Goal: Register for event/course

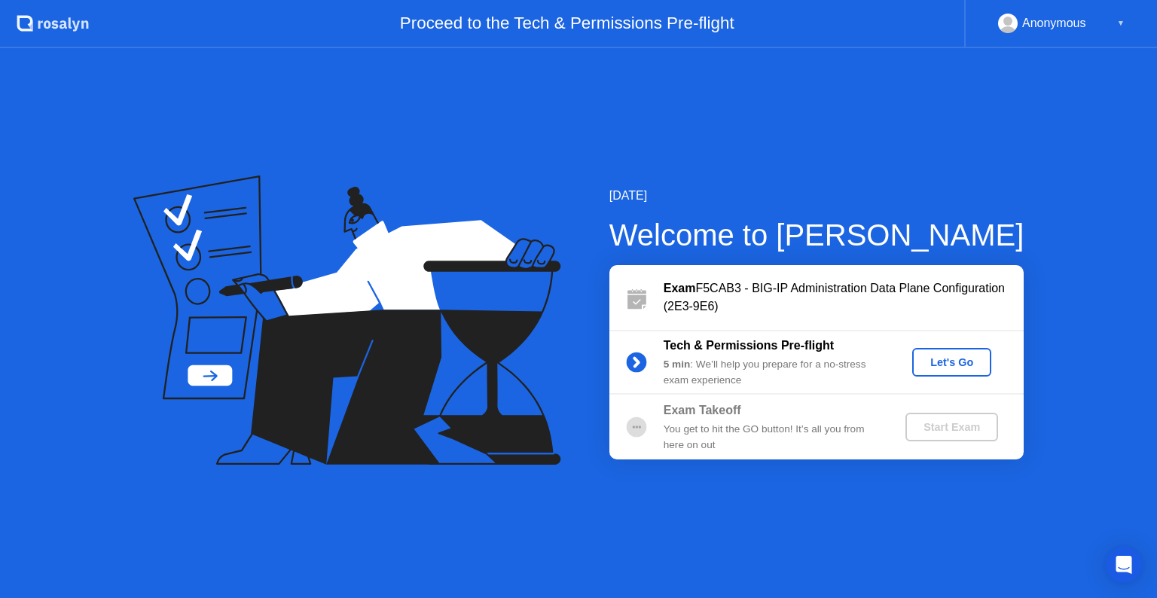
click at [961, 360] on div "Let's Go" at bounding box center [951, 362] width 67 height 12
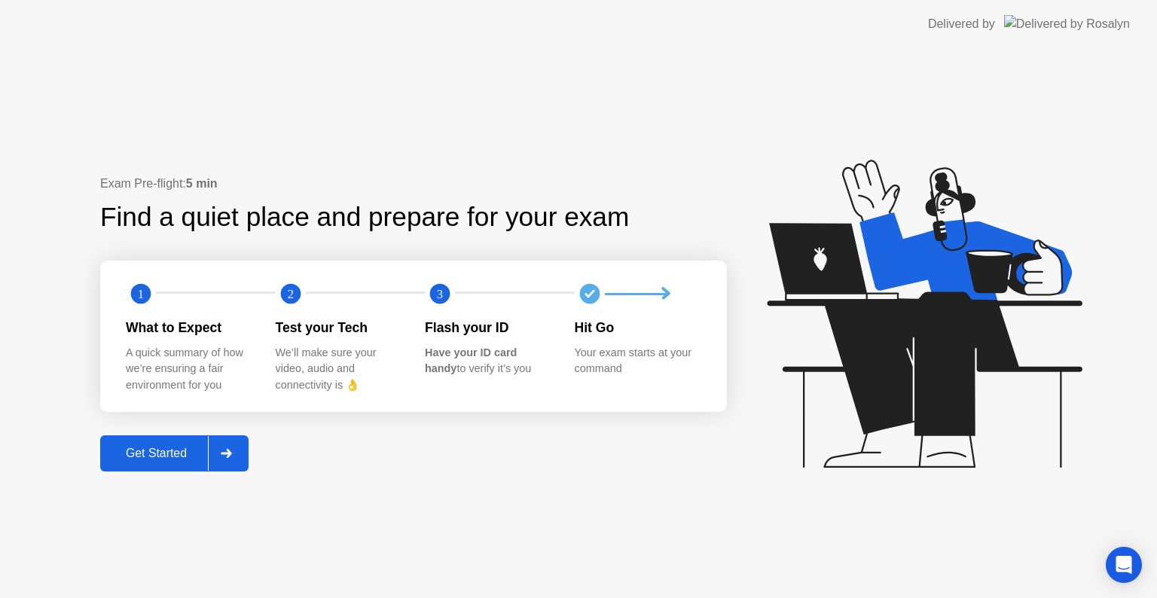
click at [232, 456] on icon at bounding box center [226, 453] width 11 height 9
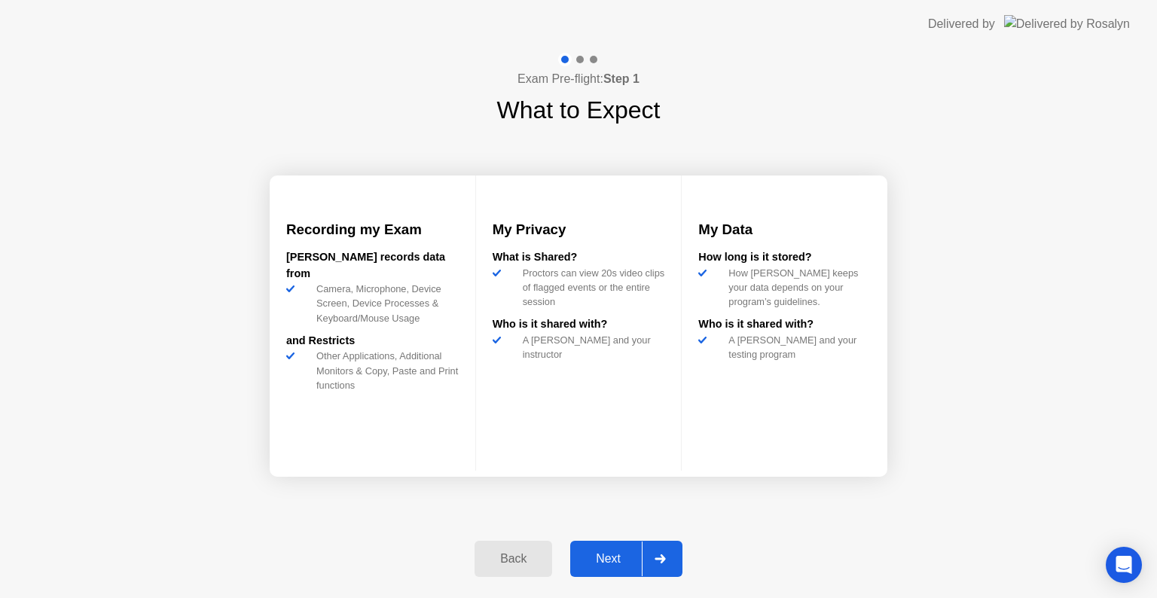
click at [660, 561] on icon at bounding box center [659, 558] width 11 height 9
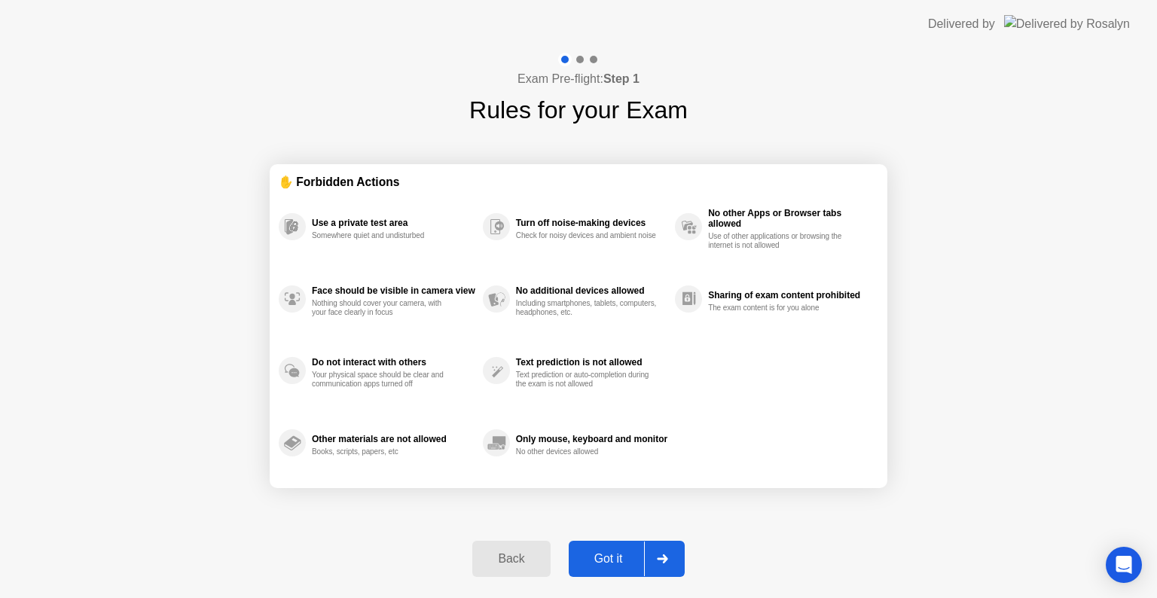
click at [670, 553] on div at bounding box center [662, 558] width 36 height 35
select select "Available cameras"
select select "Available speakers"
select select "Available microphones"
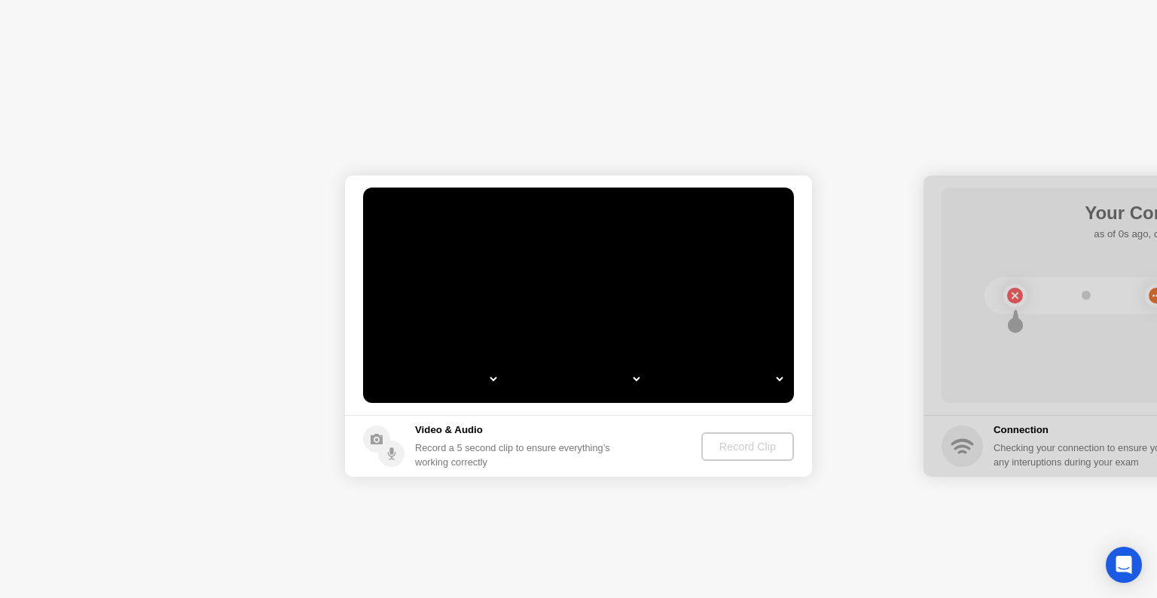
select select "*"
select select "**********"
select select "*******"
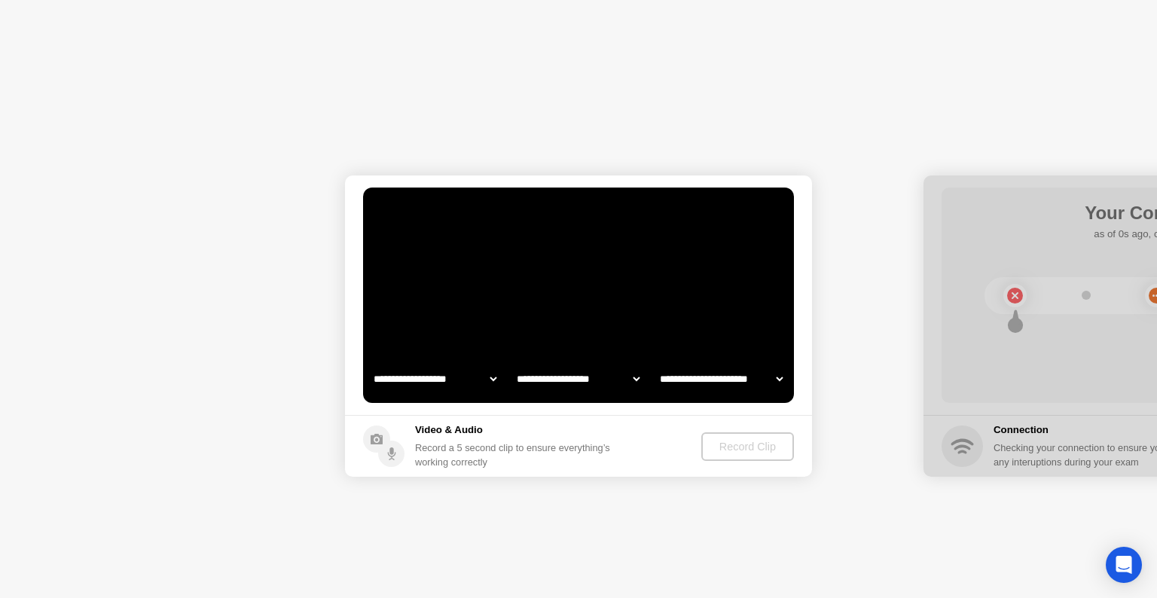
select select "*******"
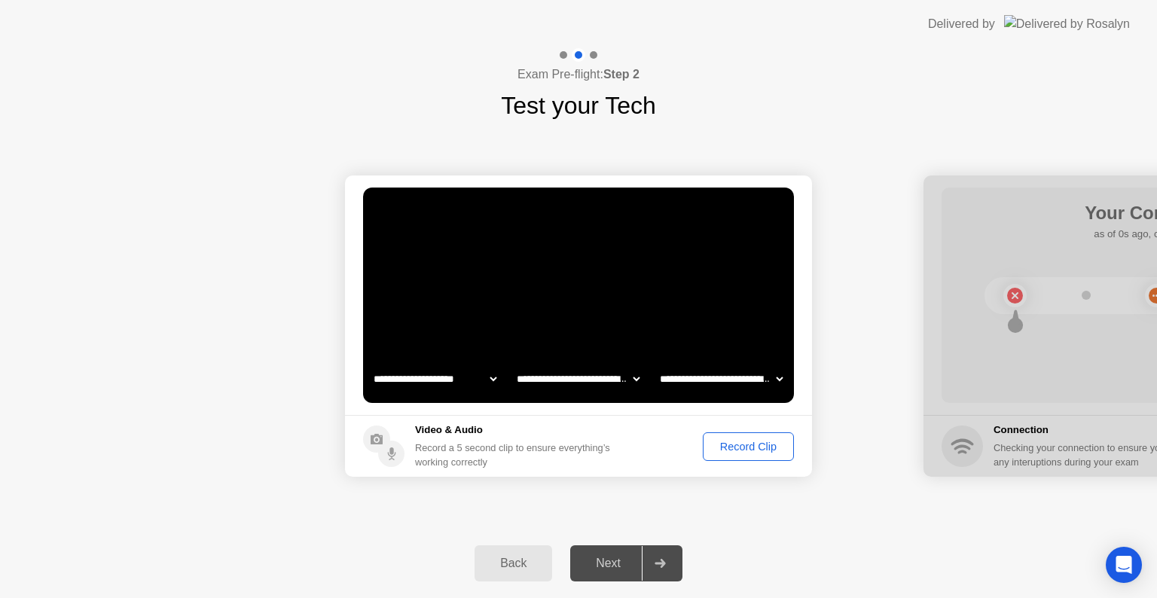
click at [751, 449] on div "Record Clip" at bounding box center [748, 447] width 81 height 12
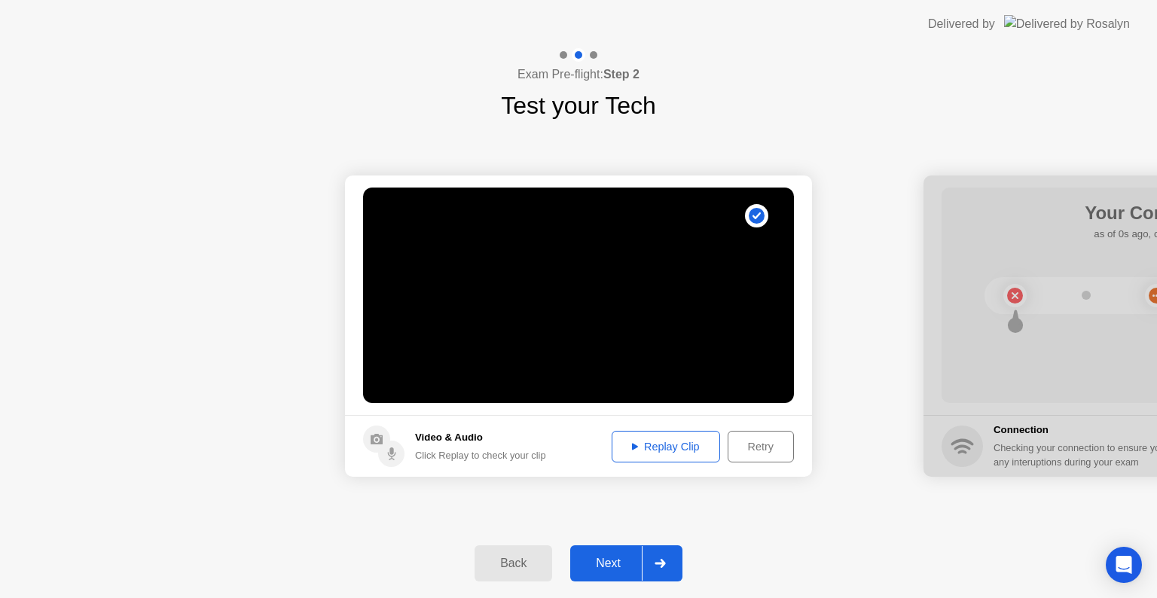
click at [665, 563] on icon at bounding box center [659, 563] width 11 height 9
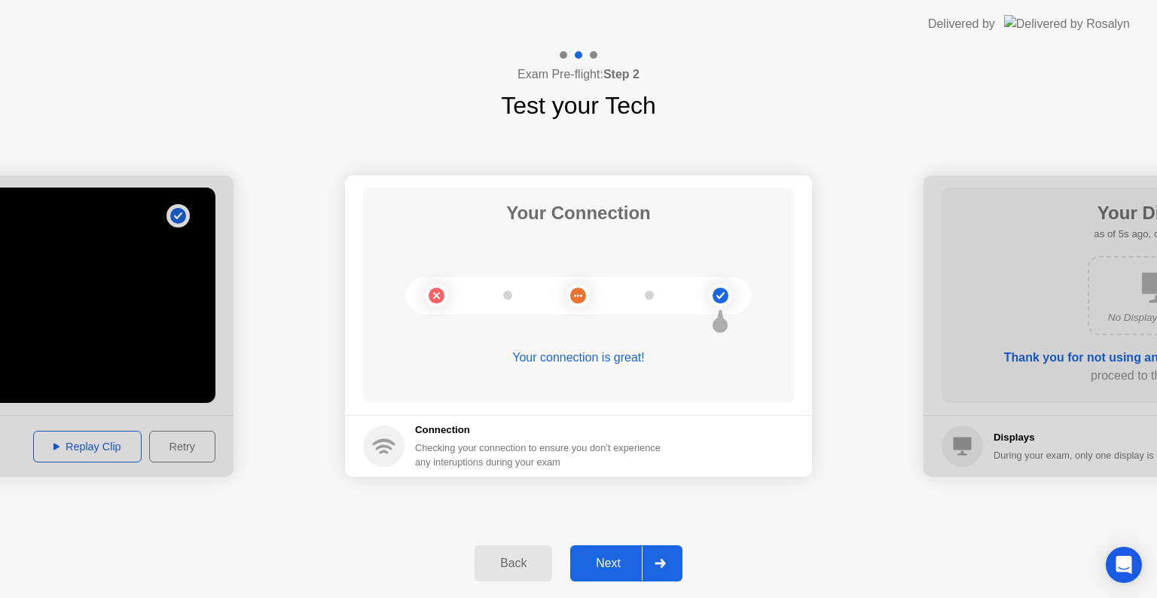
click at [663, 559] on icon at bounding box center [659, 563] width 11 height 9
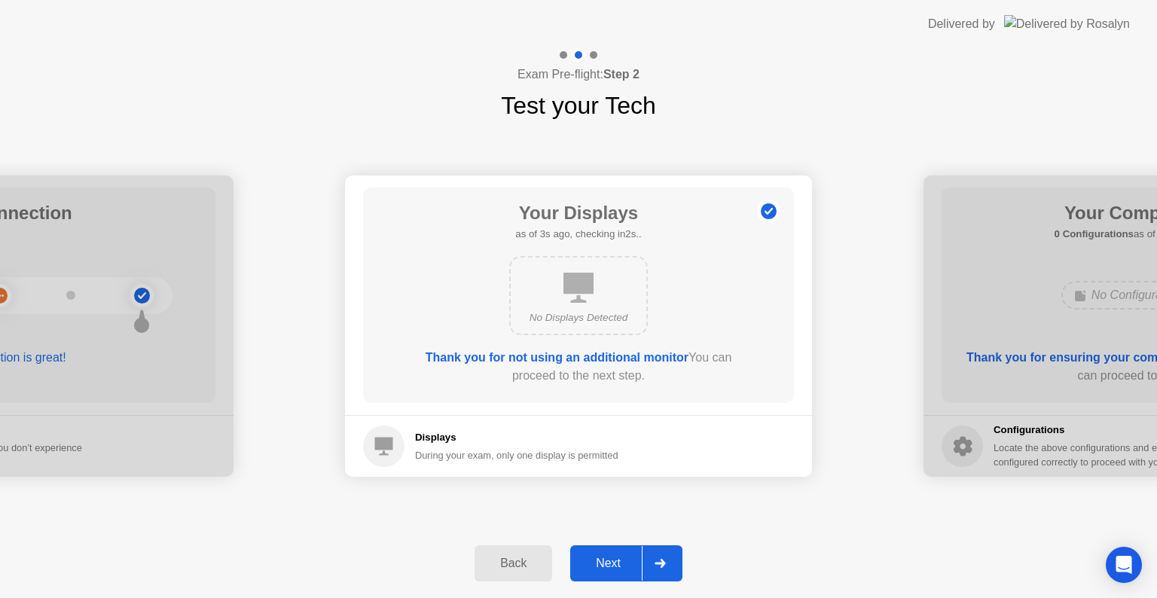
click at [655, 564] on icon at bounding box center [659, 563] width 11 height 9
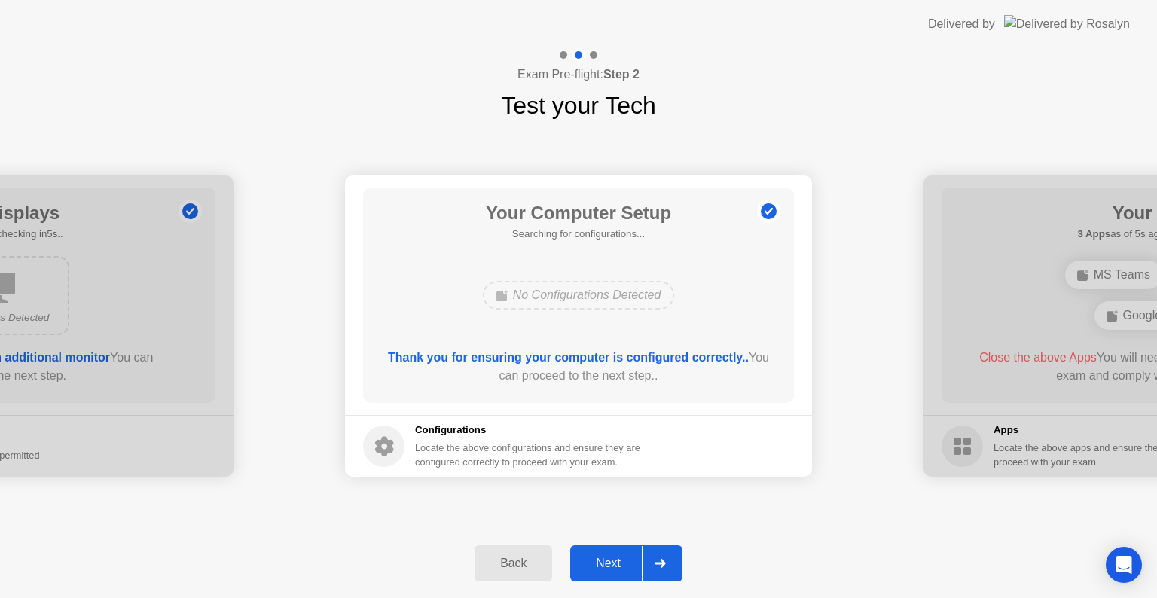
click at [656, 566] on icon at bounding box center [659, 563] width 11 height 9
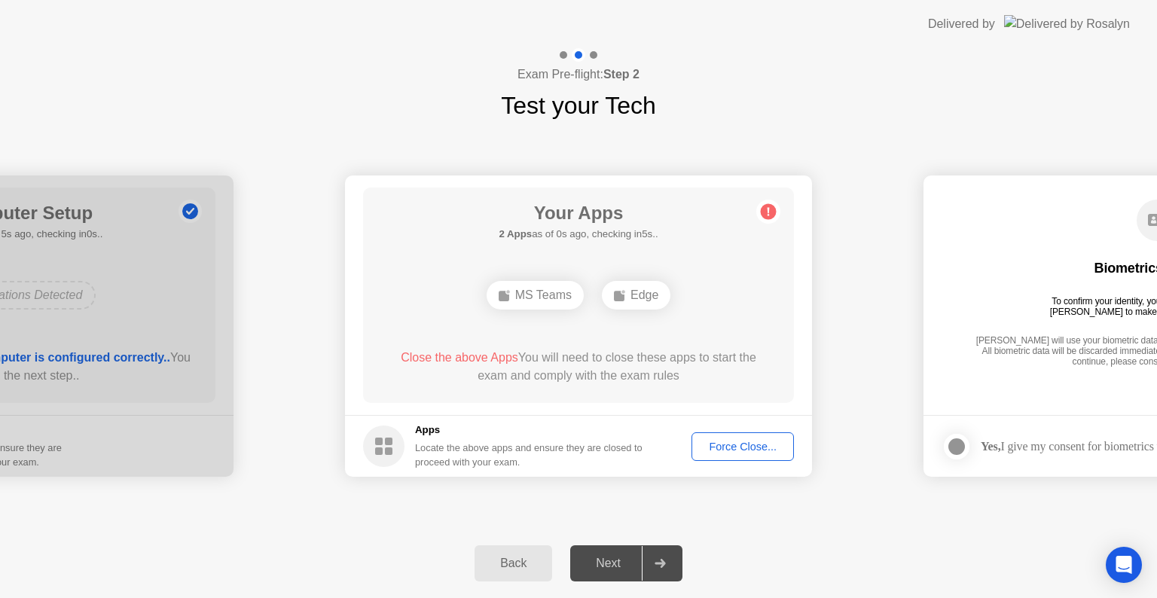
click at [750, 441] on div "Force Close..." at bounding box center [743, 447] width 92 height 12
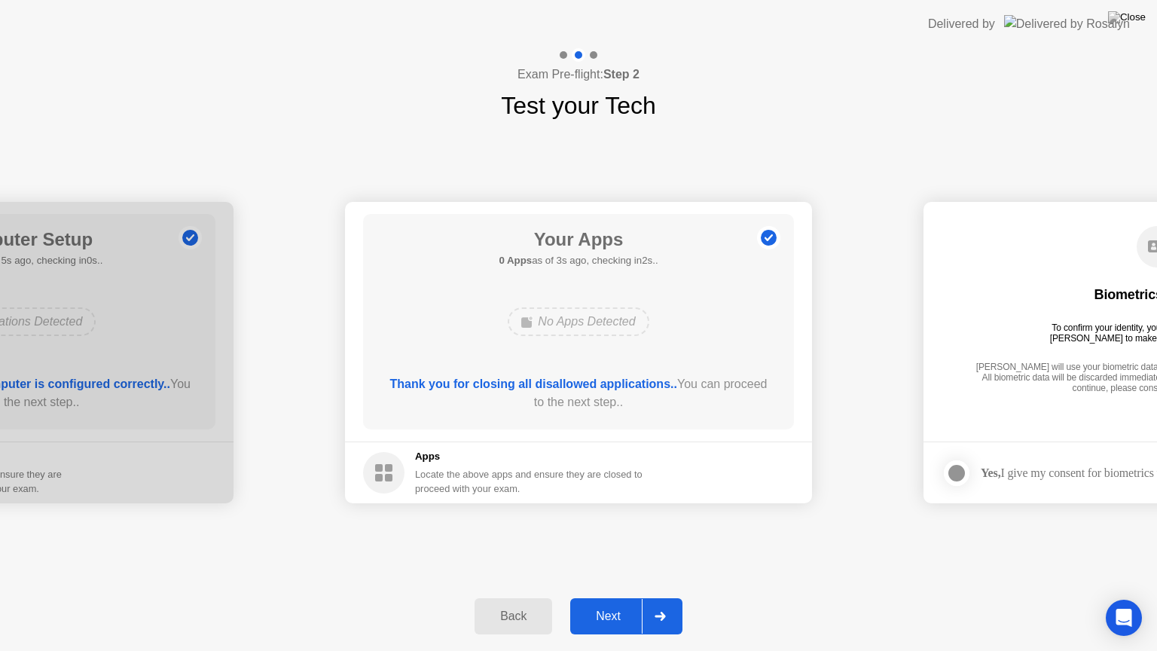
click at [658, 597] on icon at bounding box center [659, 615] width 11 height 9
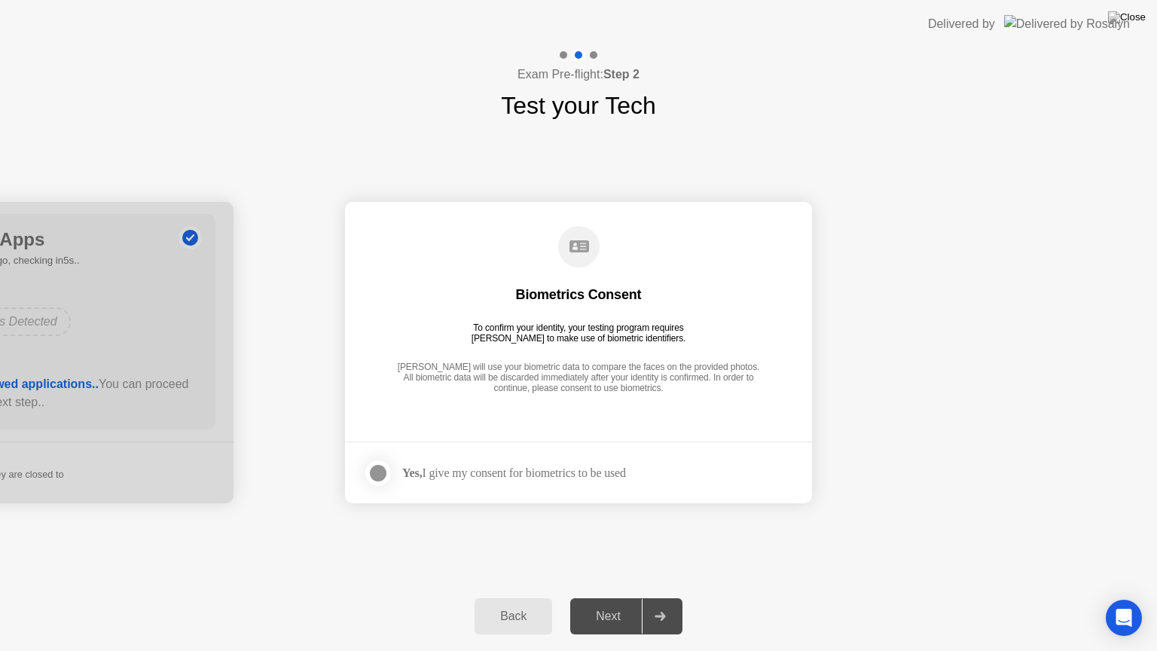
click at [380, 473] on div at bounding box center [378, 473] width 18 height 18
click at [657, 597] on icon at bounding box center [659, 615] width 11 height 9
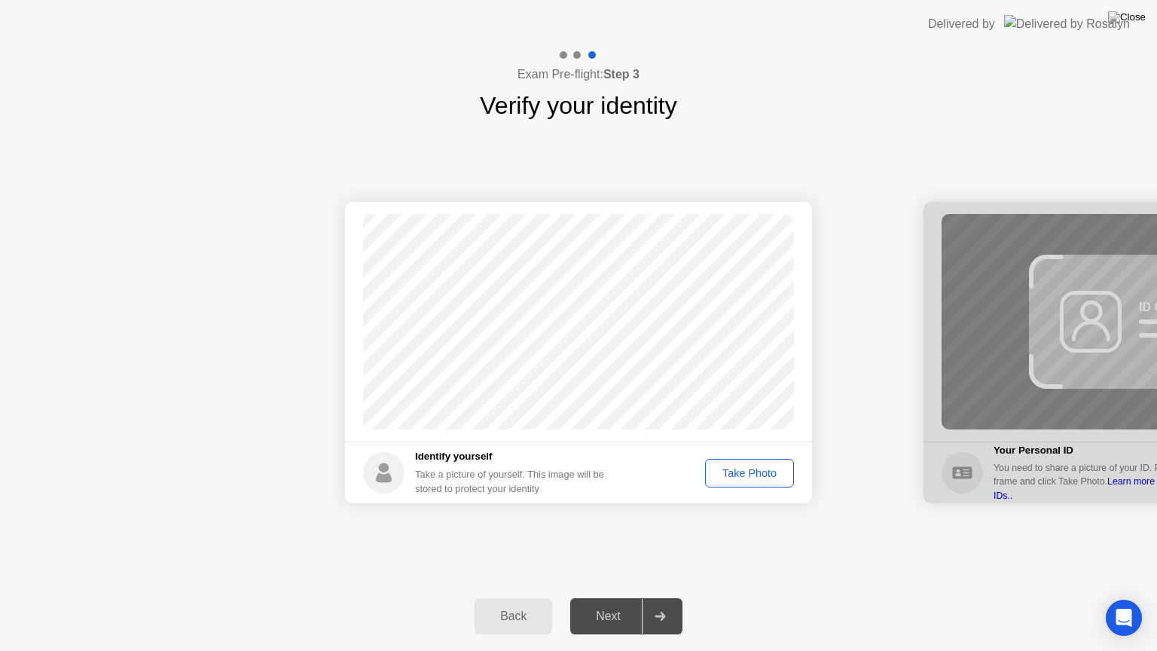
click at [748, 473] on div "Take Photo" at bounding box center [749, 473] width 78 height 12
click at [748, 473] on div "Retake" at bounding box center [759, 473] width 59 height 12
click at [735, 471] on div "Take Photo" at bounding box center [749, 473] width 78 height 12
click at [753, 468] on div "Retake" at bounding box center [759, 473] width 59 height 12
click at [748, 470] on div "Take Photo" at bounding box center [749, 473] width 78 height 12
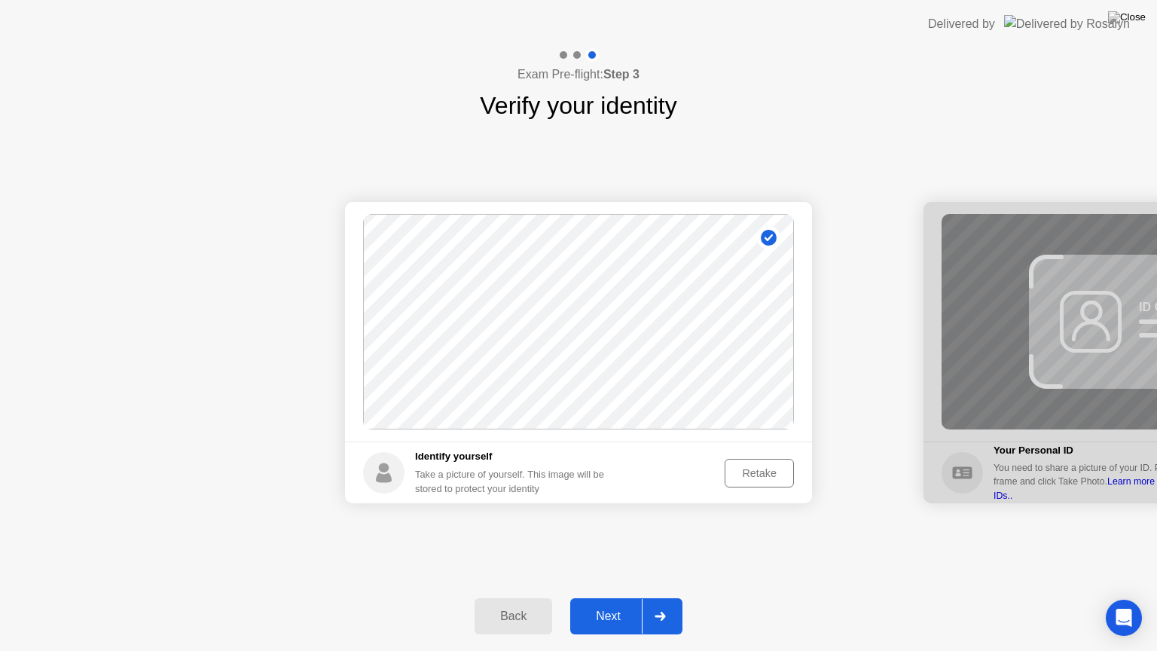
click at [667, 597] on div at bounding box center [660, 616] width 36 height 35
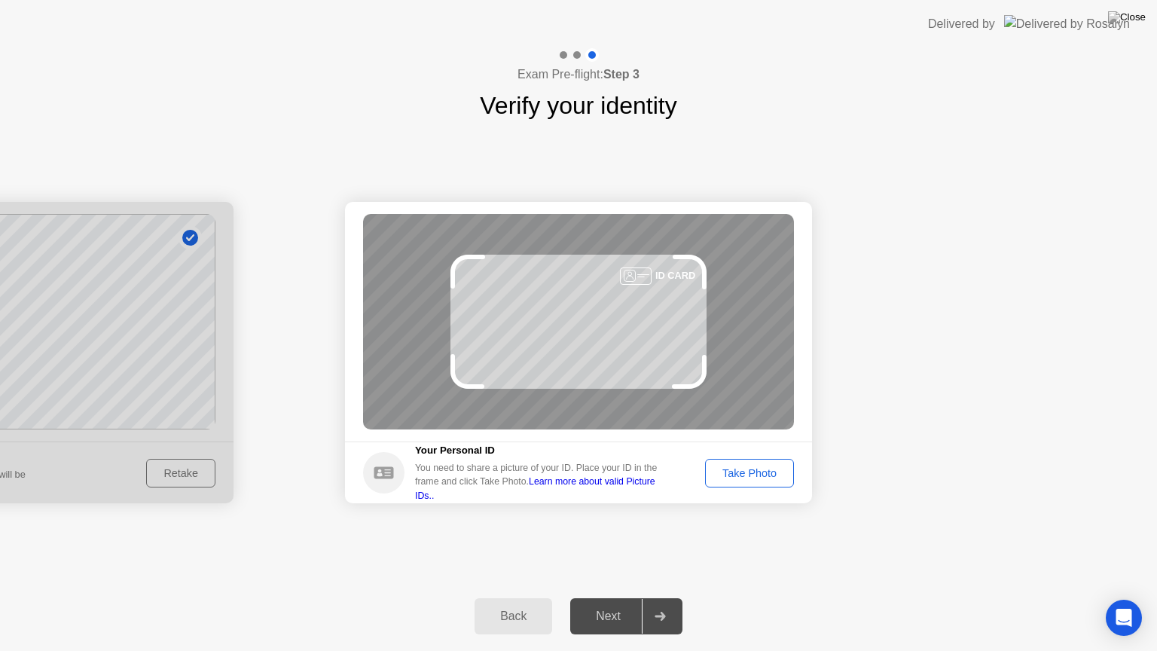
click at [755, 477] on div "Take Photo" at bounding box center [749, 473] width 78 height 12
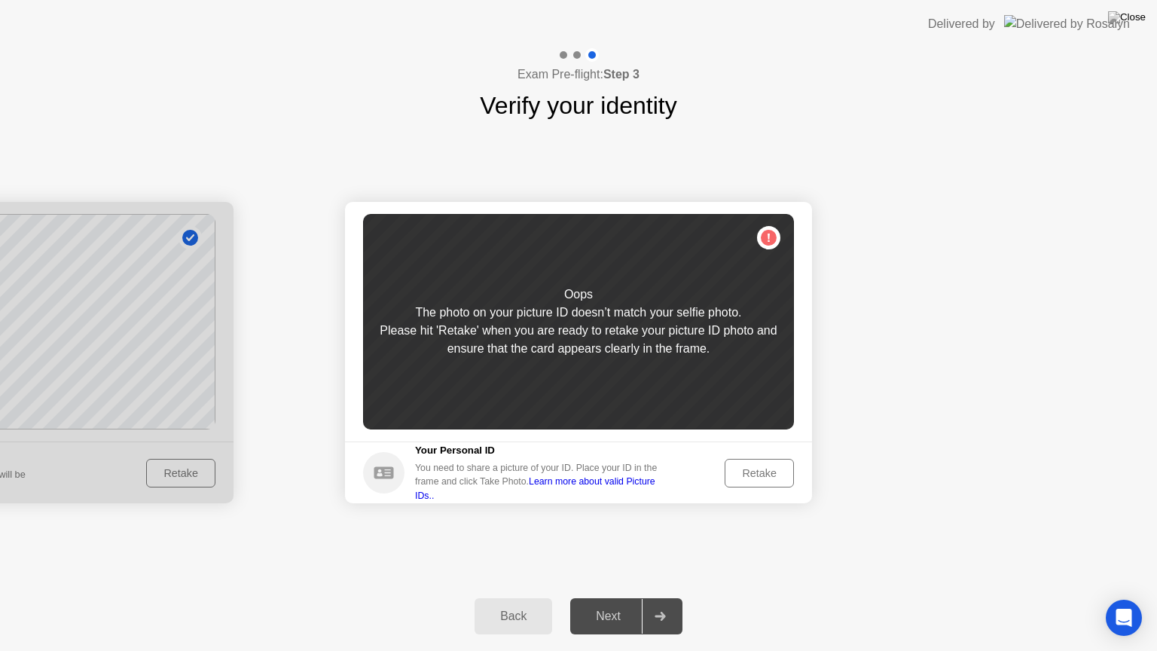
click at [755, 477] on div "Retake" at bounding box center [759, 473] width 59 height 12
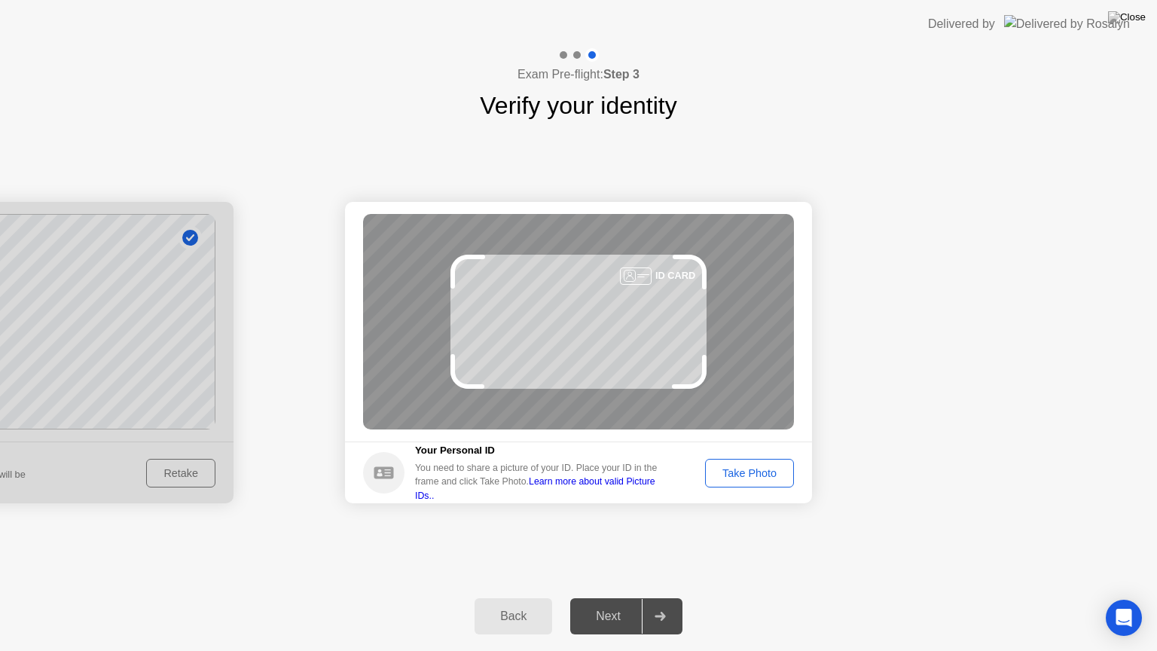
click at [755, 477] on div "Take Photo" at bounding box center [749, 473] width 78 height 12
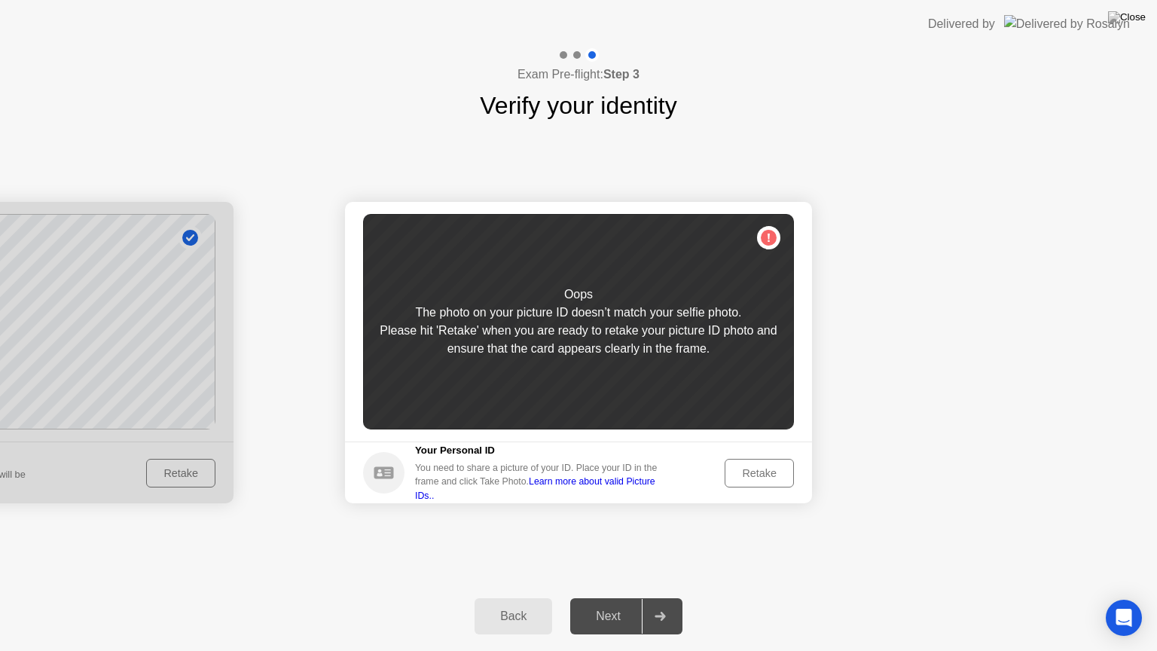
click at [755, 477] on div "Retake" at bounding box center [759, 473] width 59 height 12
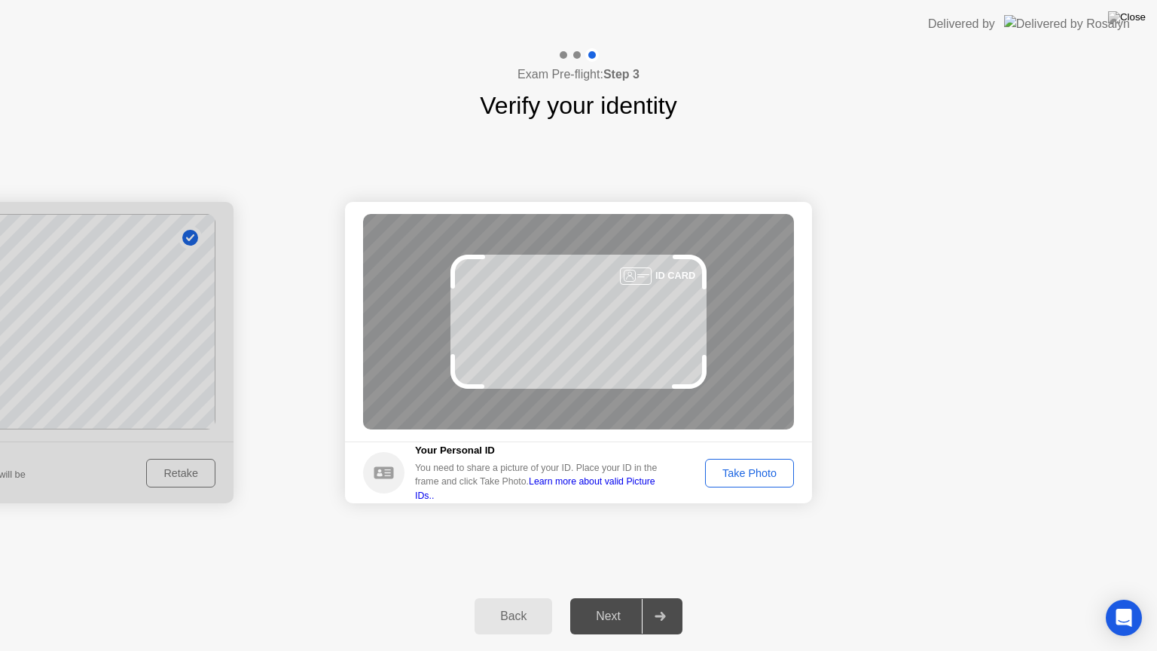
click at [755, 477] on div "Take Photo" at bounding box center [749, 473] width 78 height 12
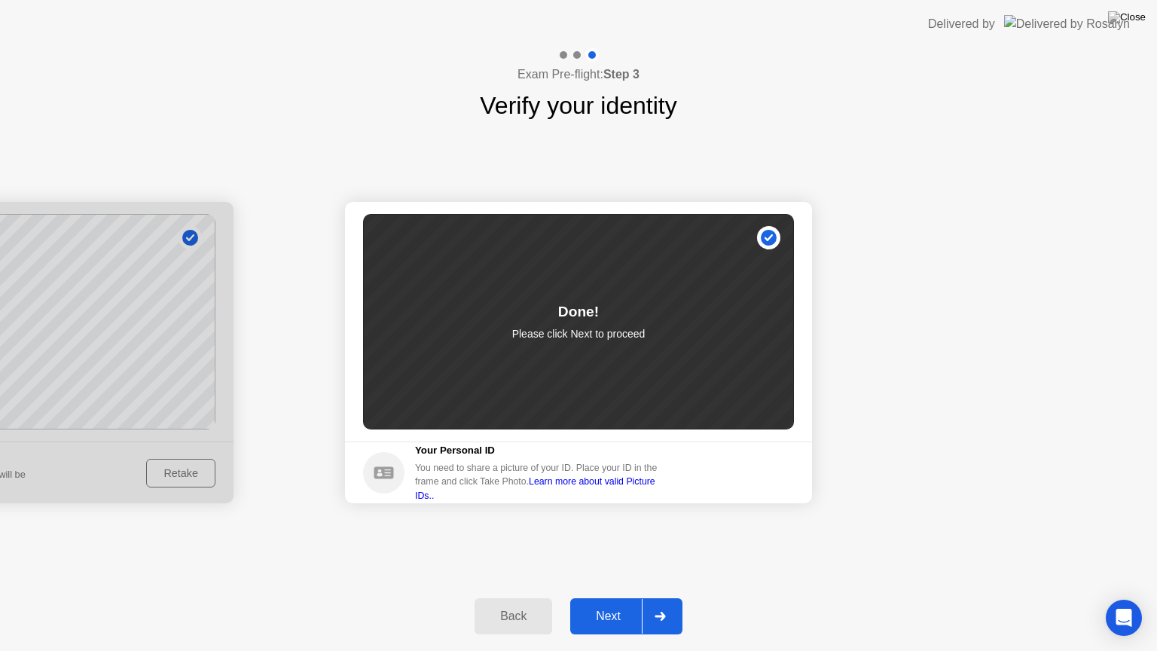
click at [669, 597] on div at bounding box center [660, 616] width 36 height 35
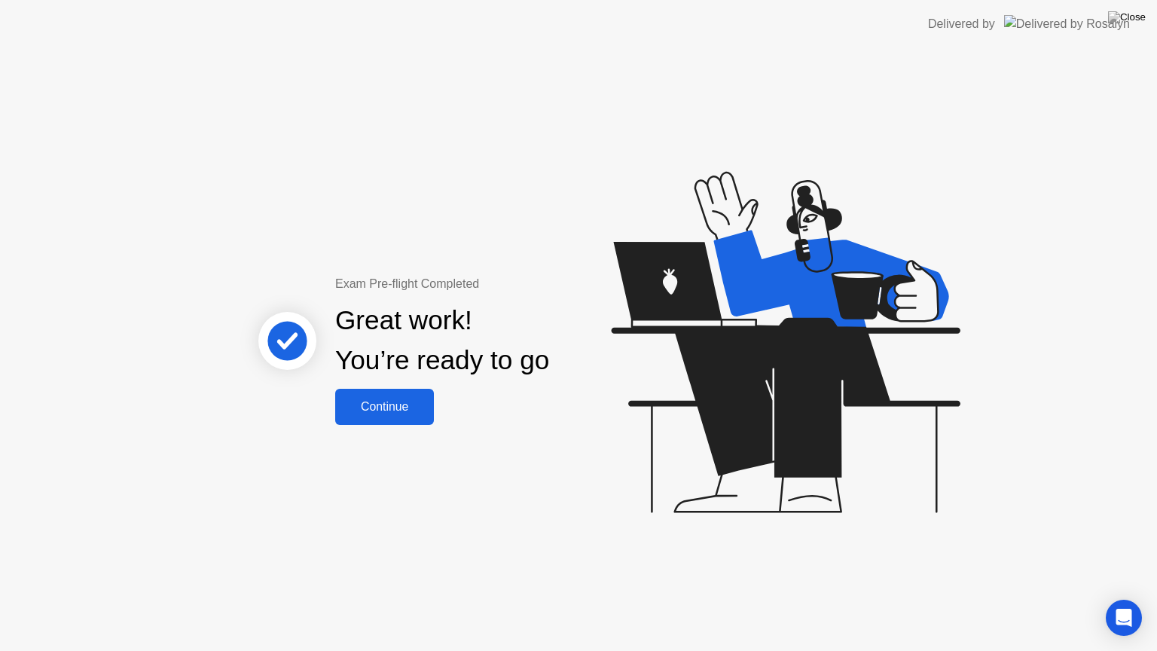
click at [405, 406] on div "Continue" at bounding box center [385, 407] width 90 height 14
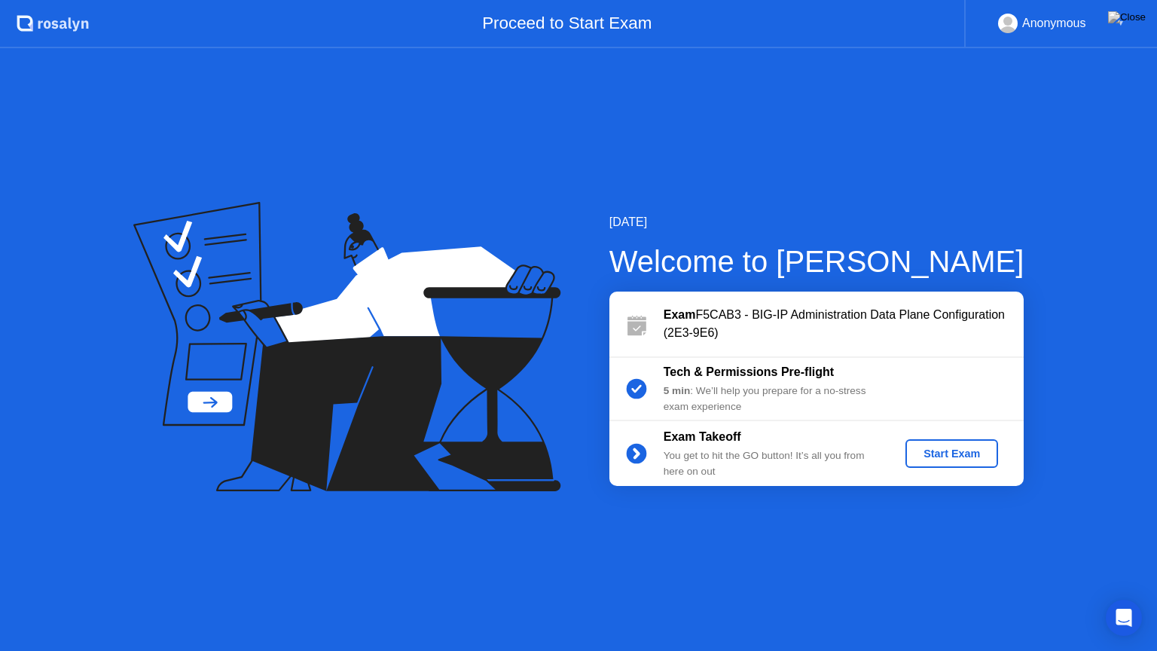
click at [943, 452] on div "Start Exam" at bounding box center [951, 453] width 81 height 12
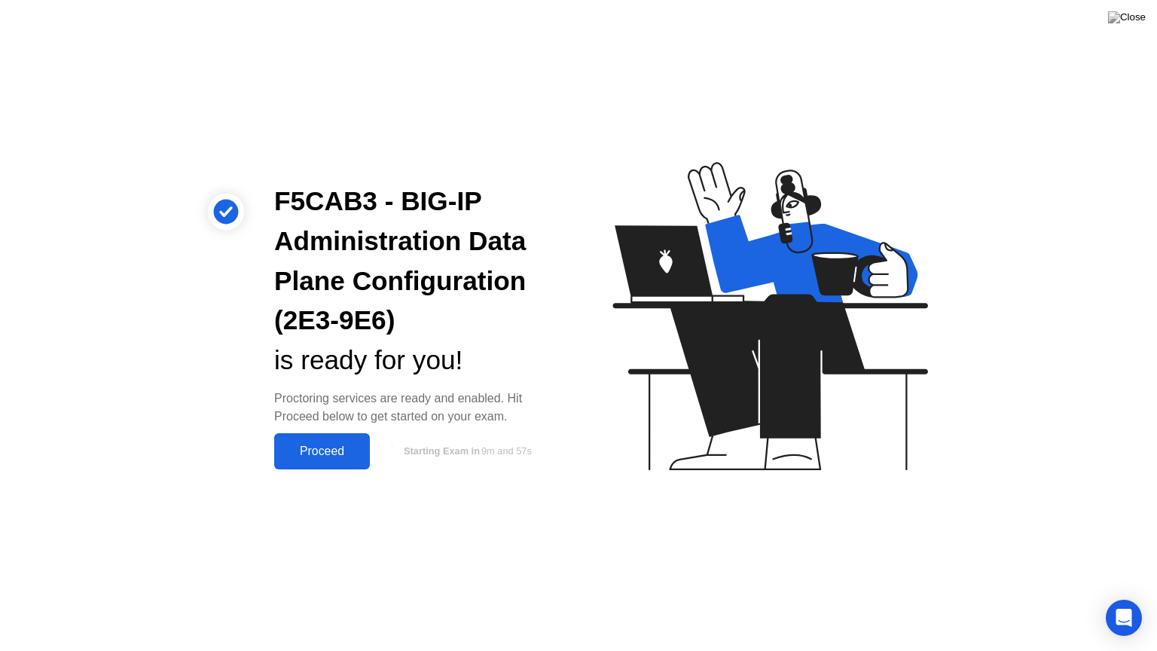
drag, startPoint x: 274, startPoint y: 365, endPoint x: 484, endPoint y: 359, distance: 210.2
click at [484, 359] on div "is ready for you!" at bounding box center [414, 360] width 280 height 40
click at [489, 359] on div "is ready for you!" at bounding box center [414, 360] width 280 height 40
click at [316, 447] on div "Proceed" at bounding box center [322, 451] width 87 height 14
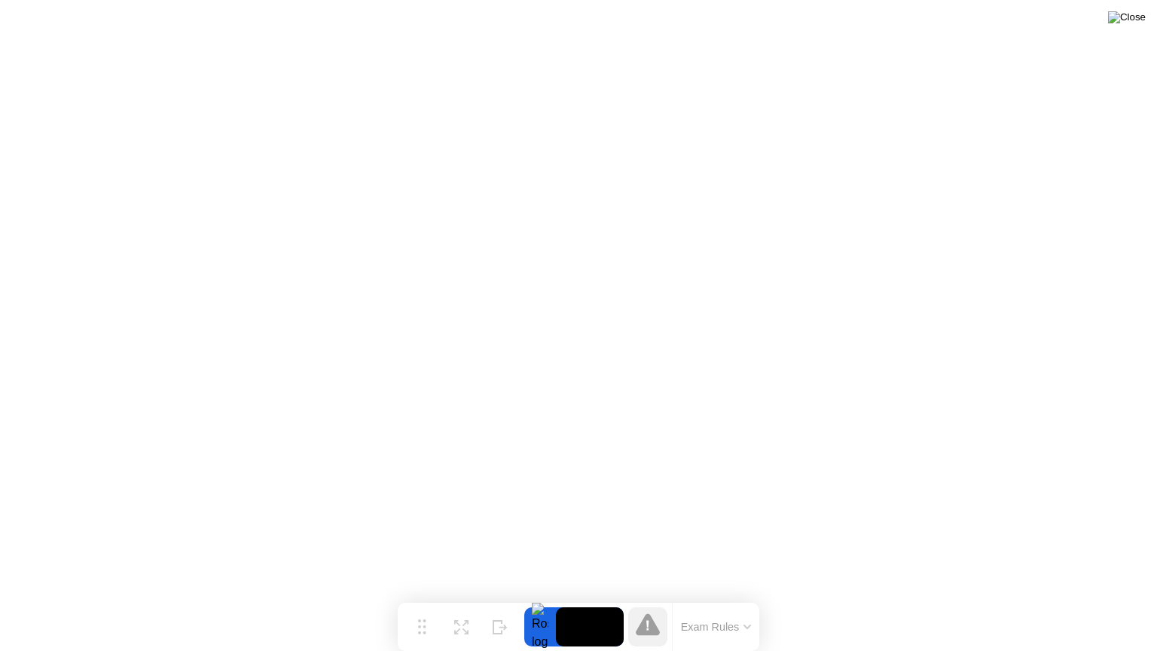
click at [1140, 20] on img at bounding box center [1127, 17] width 38 height 12
click at [877, 597] on div at bounding box center [578, 651] width 1157 height 0
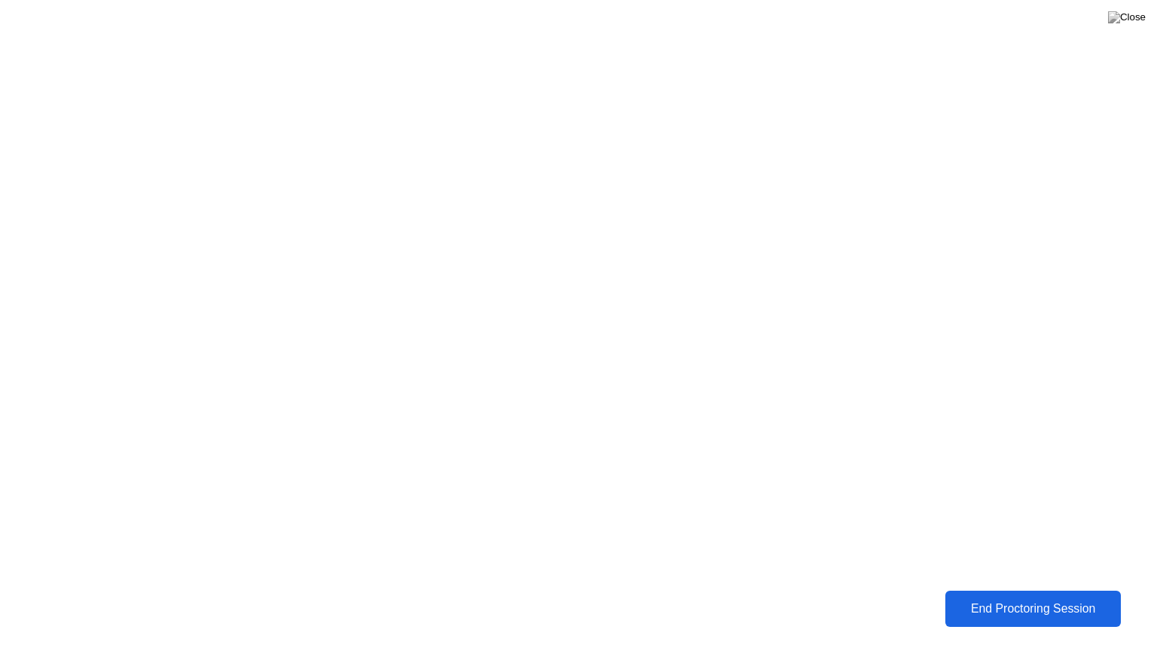
click at [1020, 597] on div "End Proctoring Session" at bounding box center [1032, 609] width 167 height 14
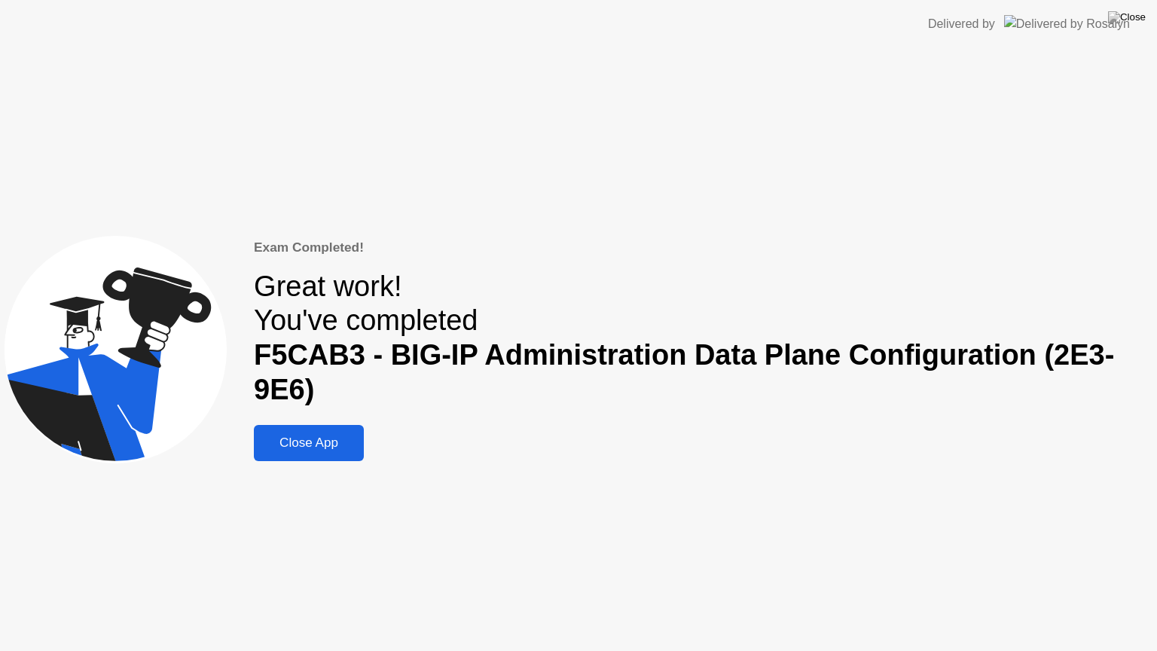
click at [309, 444] on div "Close App" at bounding box center [308, 442] width 101 height 15
